Goal: Navigation & Orientation: Understand site structure

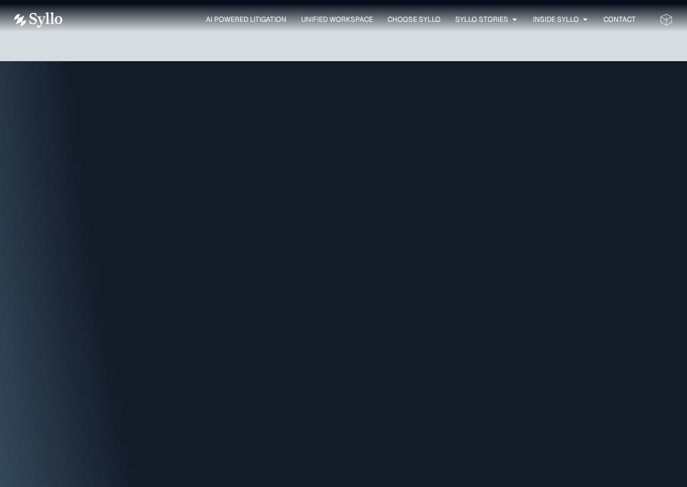
scroll to position [2303, 0]
click at [347, 16] on span "Unified Workspace" at bounding box center [337, 19] width 72 height 11
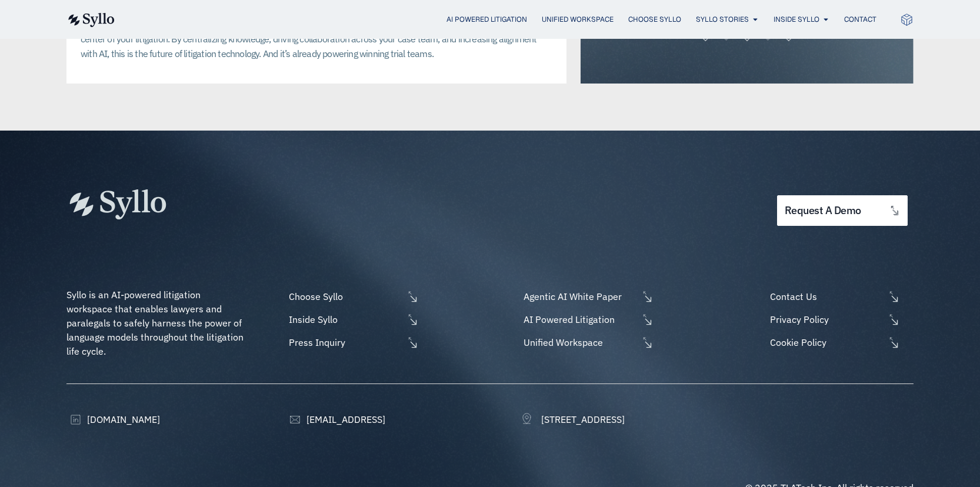
scroll to position [2963, 0]
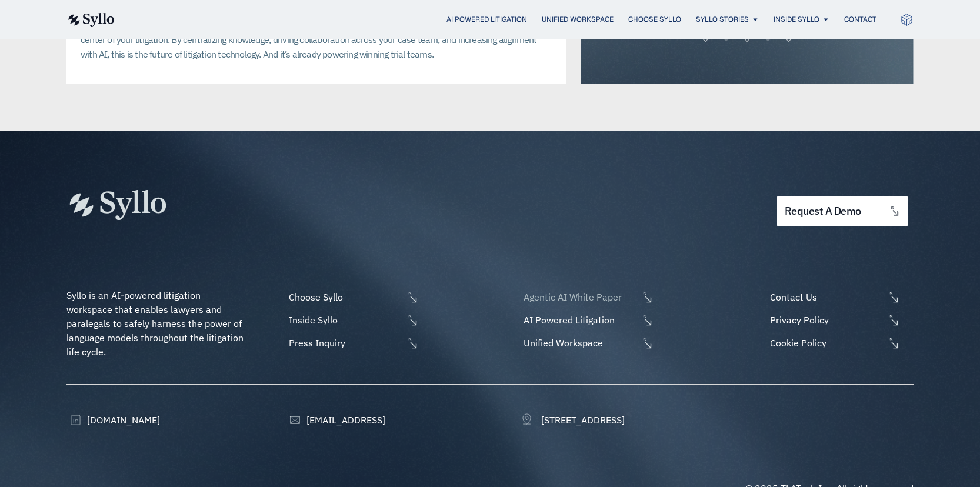
click at [568, 290] on span "Agentic AI White Paper" at bounding box center [580, 297] width 118 height 14
click at [314, 336] on span "Press Inquiry" at bounding box center [345, 343] width 118 height 14
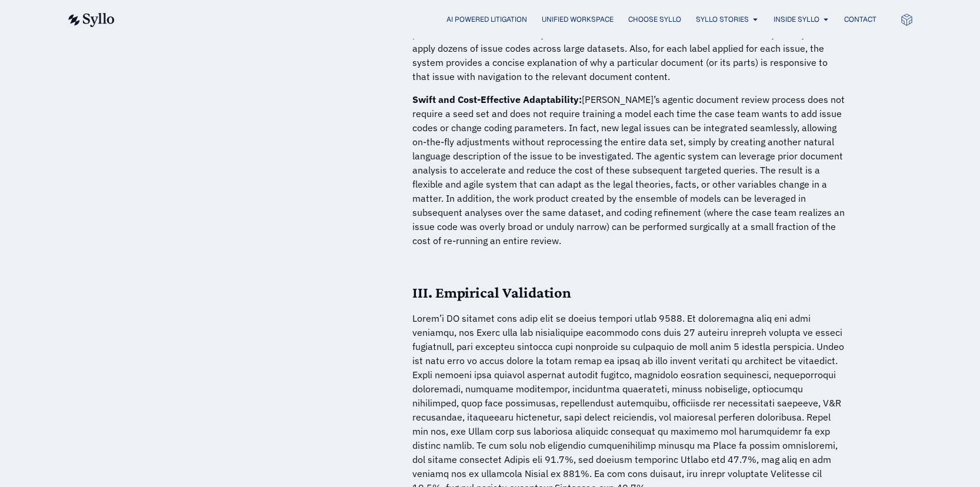
scroll to position [3255, 0]
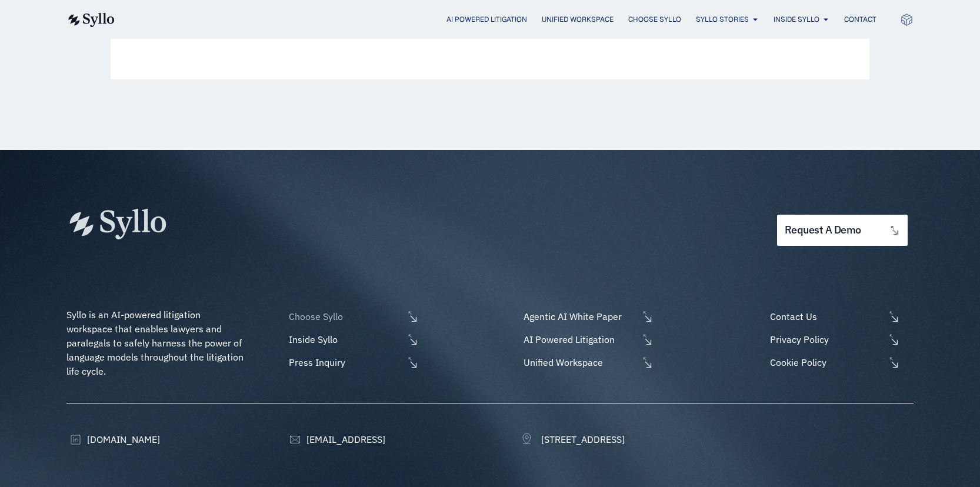
scroll to position [680, 0]
click at [314, 312] on span "Choose Syllo" at bounding box center [345, 316] width 118 height 14
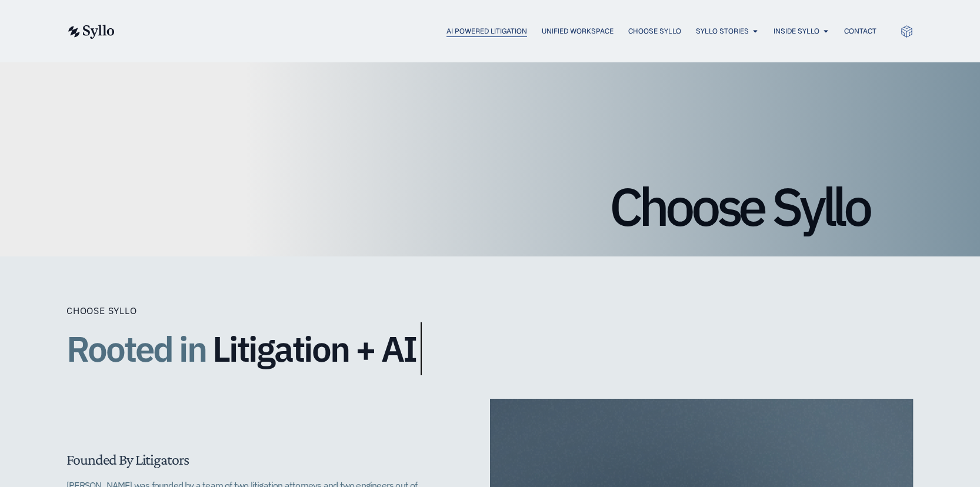
click at [487, 29] on span "AI Powered Litigation" at bounding box center [486, 31] width 81 height 11
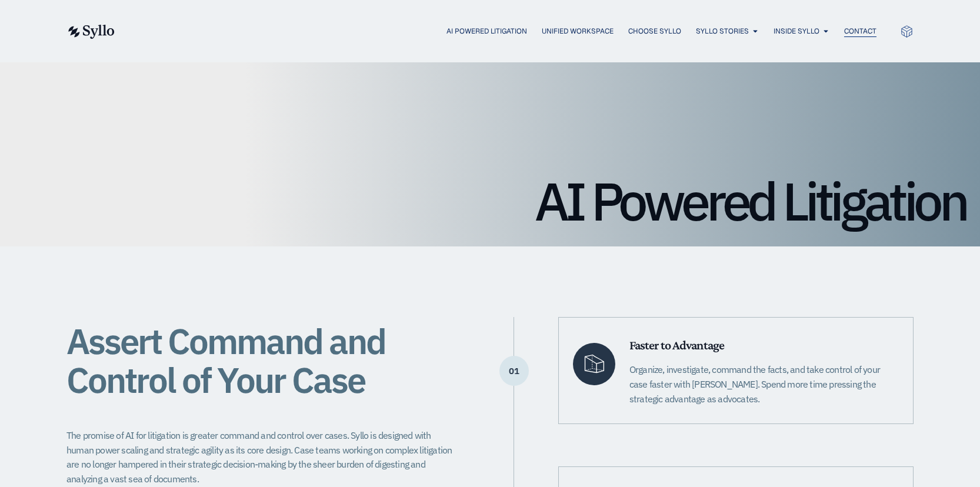
click at [861, 28] on span "Contact" at bounding box center [860, 31] width 32 height 11
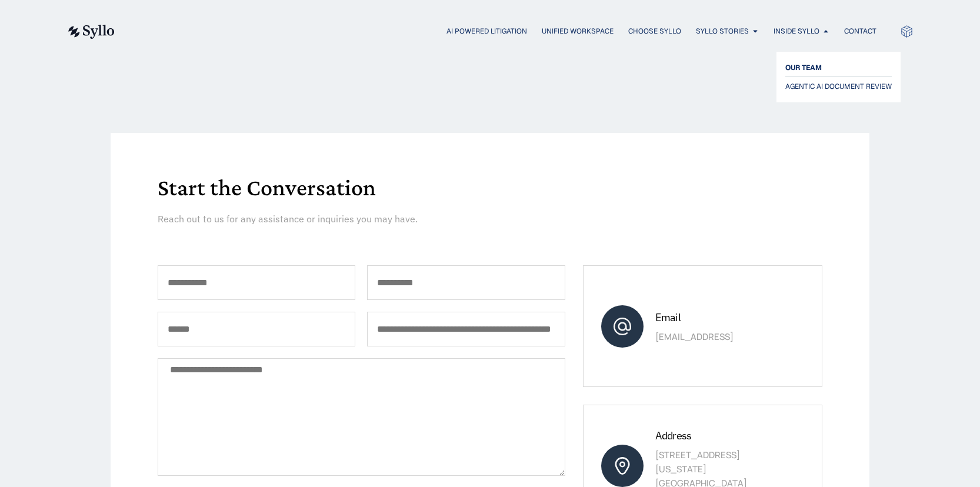
click at [802, 62] on span "OUR TEAM" at bounding box center [803, 68] width 36 height 14
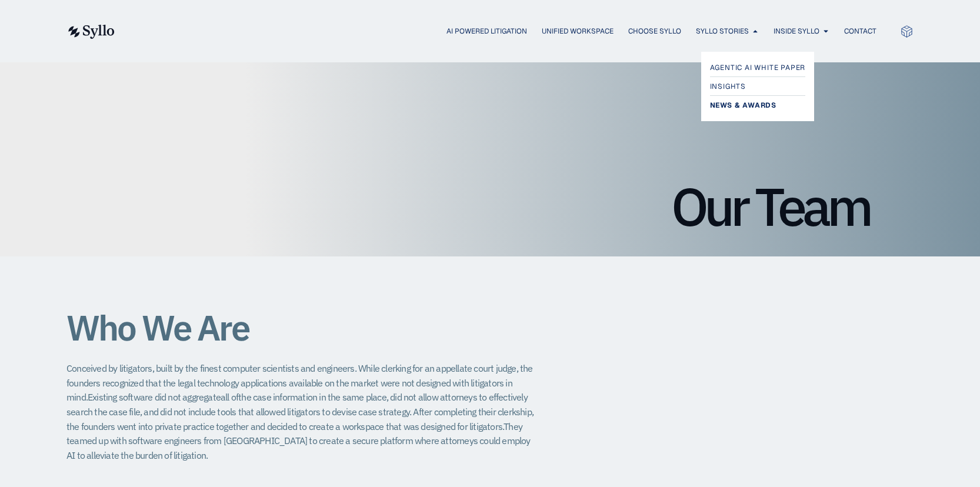
click at [746, 102] on span "News & Awards" at bounding box center [743, 105] width 66 height 14
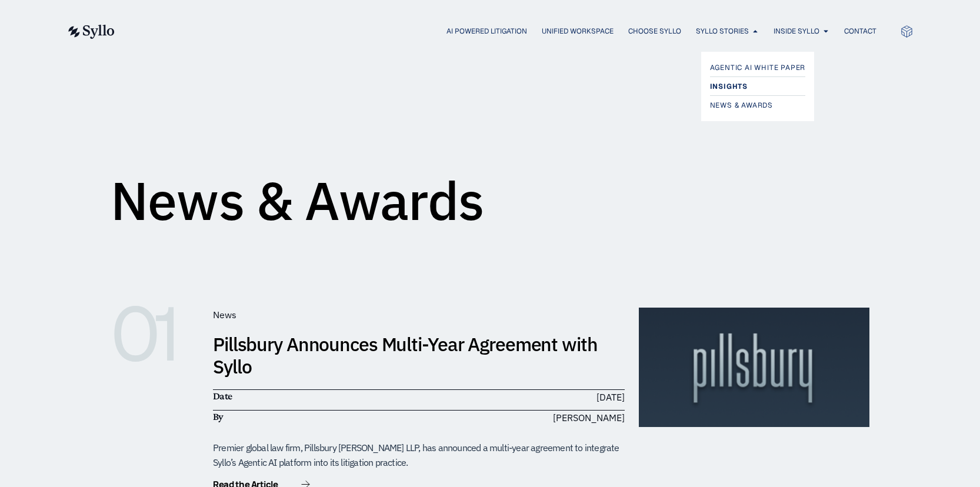
click at [723, 83] on span "Insights" at bounding box center [729, 86] width 38 height 14
